Goal: Task Accomplishment & Management: Use online tool/utility

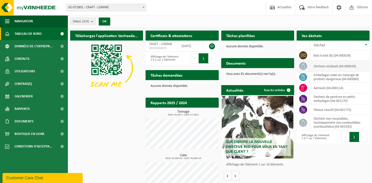
click at [301, 65] on icon at bounding box center [303, 66] width 5 height 5
click at [300, 68] on span at bounding box center [303, 66] width 8 height 8
click at [332, 65] on td "déchets résiduels (04-000029)" at bounding box center [340, 66] width 60 height 11
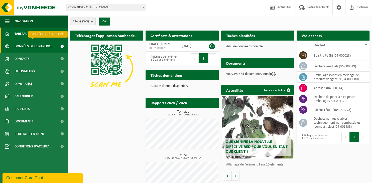
click at [22, 46] on span "Données de l'entrepr..." at bounding box center [34, 46] width 38 height 13
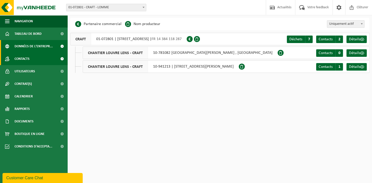
click at [17, 58] on span "Contacts" at bounding box center [22, 59] width 15 height 13
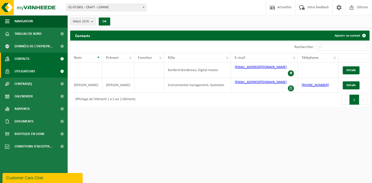
click at [21, 72] on span "Utilisateurs" at bounding box center [25, 71] width 21 height 13
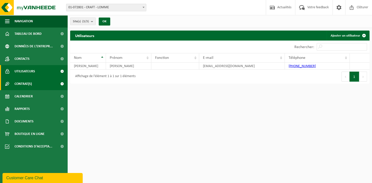
click at [22, 85] on span "Contrat(s)" at bounding box center [23, 84] width 17 height 13
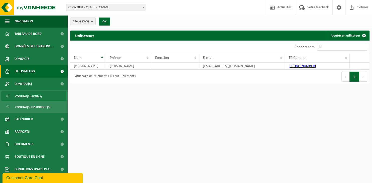
click at [29, 98] on span "Contrat(s) actif(s)" at bounding box center [28, 97] width 27 height 10
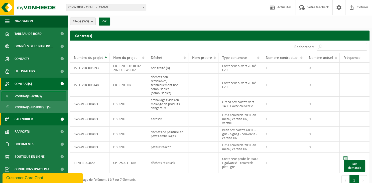
click at [25, 121] on span "Calendrier" at bounding box center [24, 119] width 18 height 13
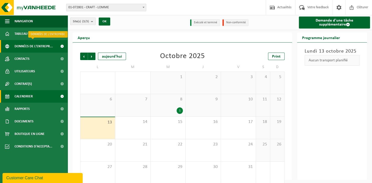
click at [20, 48] on span "Données de l'entrepr..." at bounding box center [34, 46] width 38 height 13
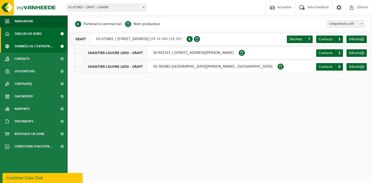
click at [29, 34] on span "Tableau de bord" at bounding box center [28, 34] width 27 height 13
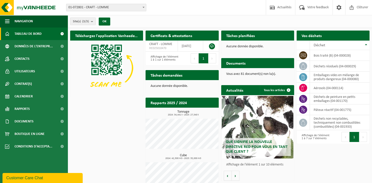
click at [312, 35] on h2 "Vos déchets" at bounding box center [312, 36] width 30 height 10
click at [304, 38] on h2 "Vos déchets" at bounding box center [312, 36] width 30 height 10
click at [305, 66] on icon at bounding box center [303, 66] width 5 height 5
click at [318, 70] on td "déchets résiduels (04-000029)" at bounding box center [340, 66] width 60 height 11
click at [336, 65] on td "déchets résiduels (04-000029)" at bounding box center [340, 66] width 60 height 11
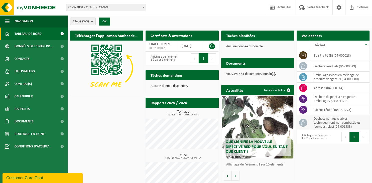
click at [323, 126] on td "déchets non recyclables, techniquement non combustibles (combustibles) (04-0019…" at bounding box center [340, 122] width 60 height 15
click at [303, 122] on icon at bounding box center [303, 122] width 5 height 5
click at [336, 6] on span at bounding box center [339, 7] width 8 height 15
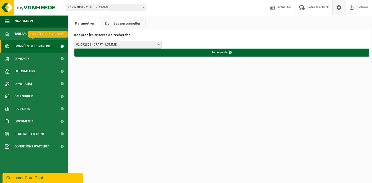
click at [28, 50] on span "Données de l'entrepr..." at bounding box center [34, 46] width 38 height 13
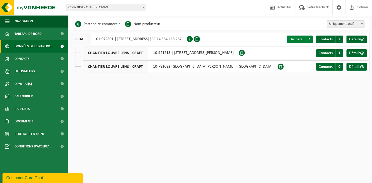
click at [296, 39] on span "Déchets" at bounding box center [295, 39] width 13 height 4
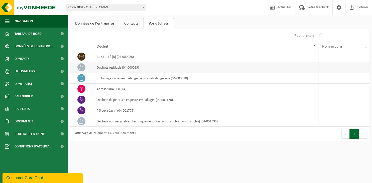
click at [83, 68] on icon at bounding box center [81, 67] width 4 height 5
click at [144, 64] on td "déchets résiduels (04-000029)" at bounding box center [206, 67] width 226 height 11
click at [132, 23] on link "Contacts" at bounding box center [131, 24] width 24 height 12
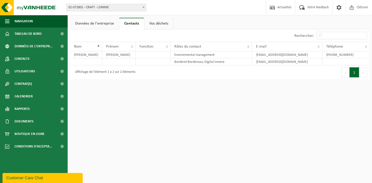
click at [90, 25] on link "Données de l'entreprise" at bounding box center [94, 24] width 49 height 12
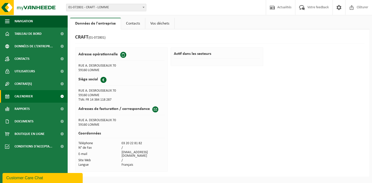
click at [29, 98] on span "Calendrier" at bounding box center [24, 96] width 18 height 13
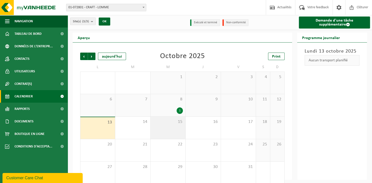
click at [168, 126] on div "15" at bounding box center [168, 128] width 35 height 22
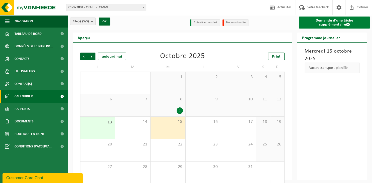
click at [322, 25] on link "Demande d'une tâche supplémentaire" at bounding box center [334, 23] width 71 height 12
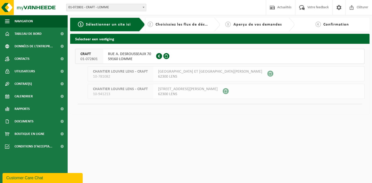
click at [133, 60] on span "59160 LOMME" at bounding box center [129, 59] width 43 height 5
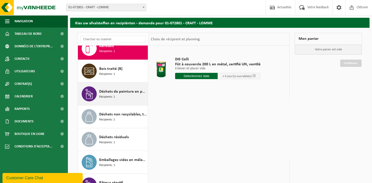
scroll to position [26, 0]
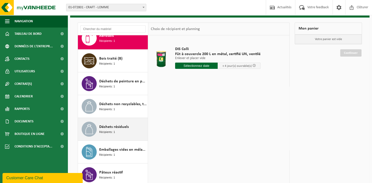
click at [119, 130] on div "Déchets résiduels Récipients: 1" at bounding box center [122, 129] width 47 height 15
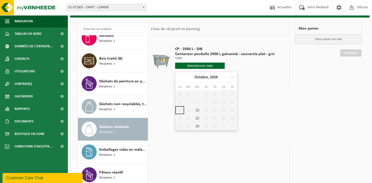
click at [203, 66] on input "text" at bounding box center [200, 66] width 50 height 6
click at [195, 110] on div "15" at bounding box center [197, 110] width 9 height 8
type input "à partir de [DATE]"
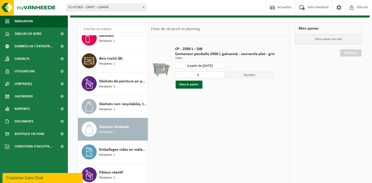
scroll to position [9, 0]
click at [186, 85] on button "Dans le panier" at bounding box center [189, 85] width 27 height 8
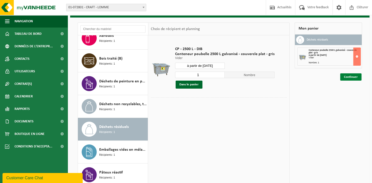
click at [347, 78] on link "Continuer" at bounding box center [350, 76] width 21 height 7
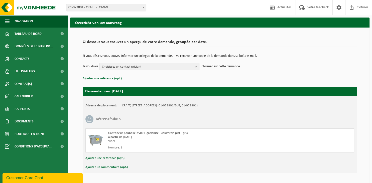
scroll to position [29, 0]
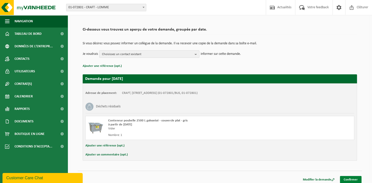
click at [348, 178] on link "Confirmer" at bounding box center [351, 179] width 22 height 7
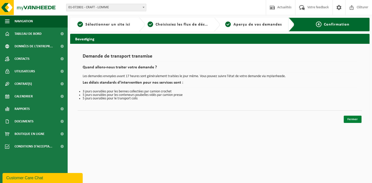
click at [349, 117] on link "Fermer" at bounding box center [353, 119] width 18 height 7
